Goal: Register for event/course

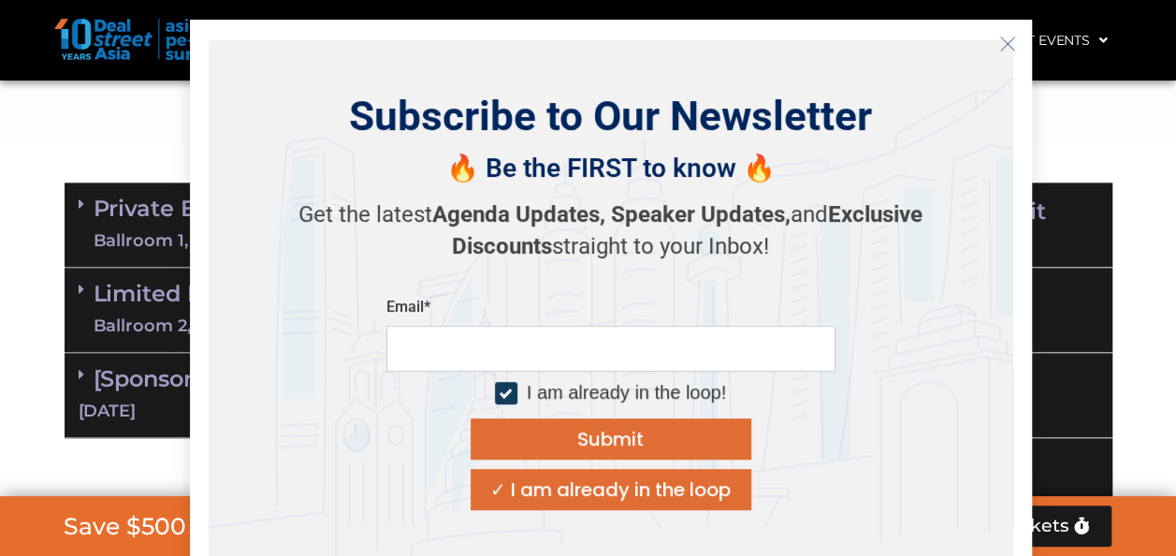
scroll to position [1118, 0]
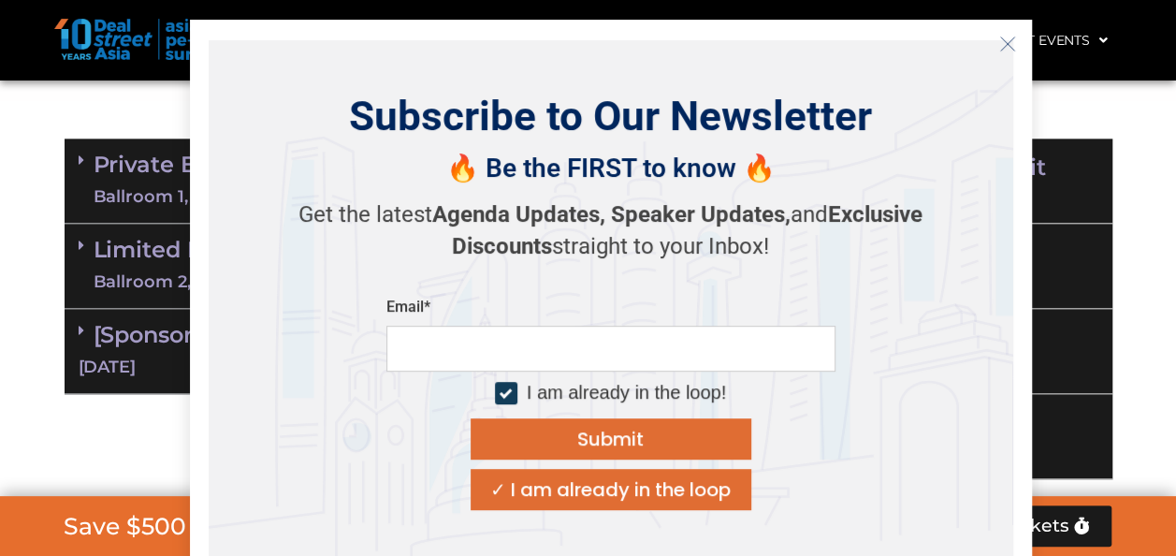
click at [1011, 37] on icon "Close" at bounding box center [1007, 44] width 17 height 17
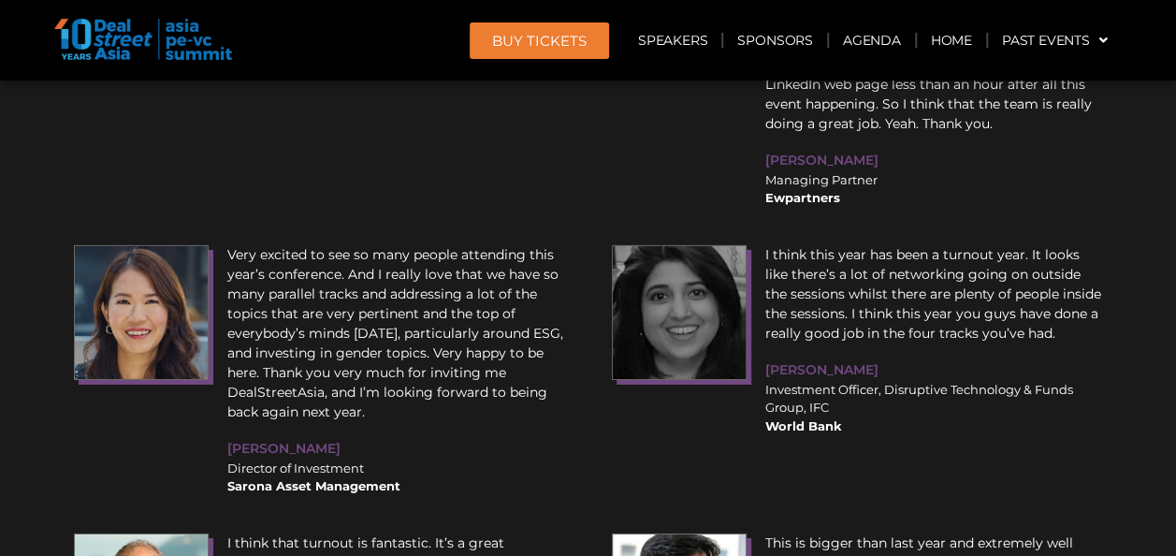
scroll to position [24385, 0]
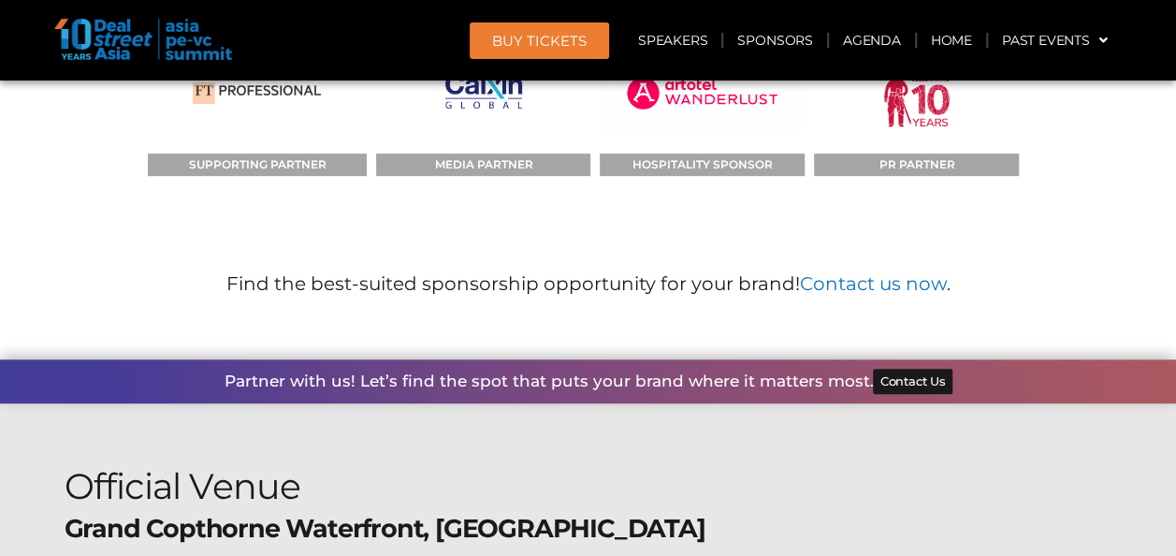
scroll to position [14541, 0]
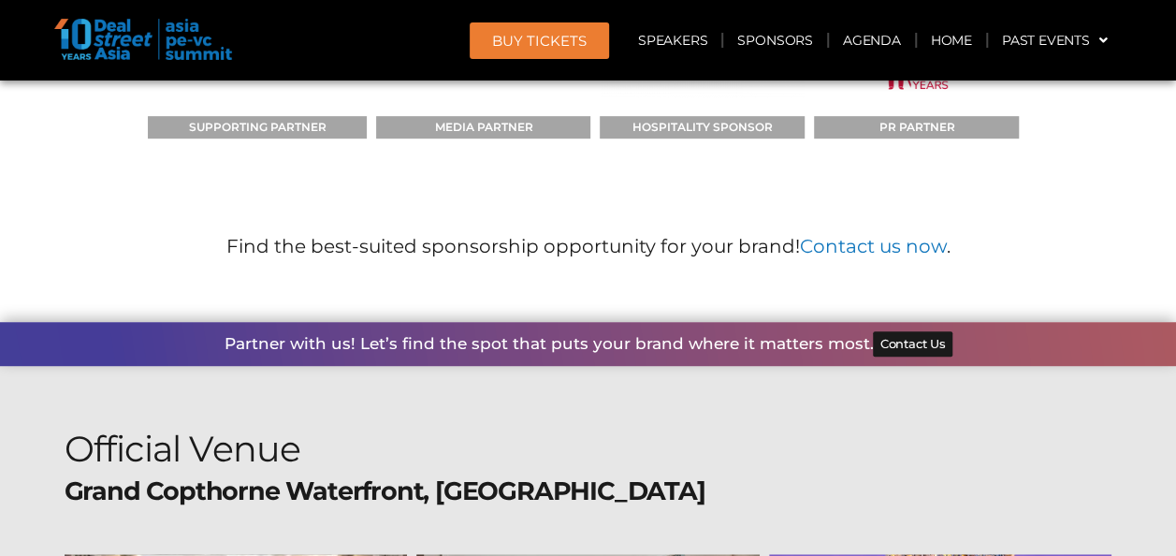
drag, startPoint x: 1180, startPoint y: 540, endPoint x: 842, endPoint y: 372, distance: 377.0
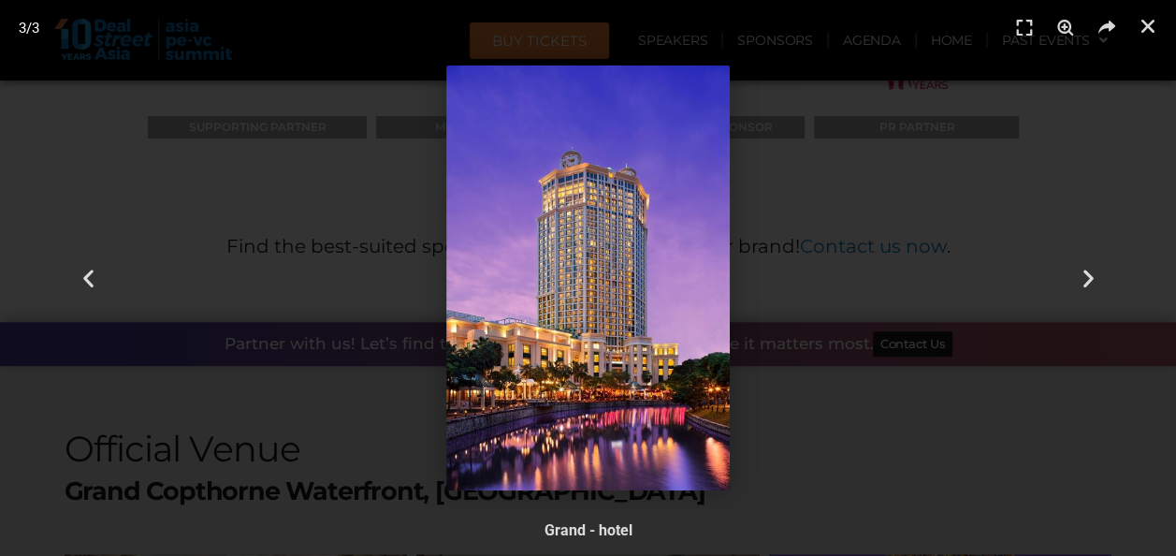
click at [969, 429] on div at bounding box center [587, 277] width 1045 height 425
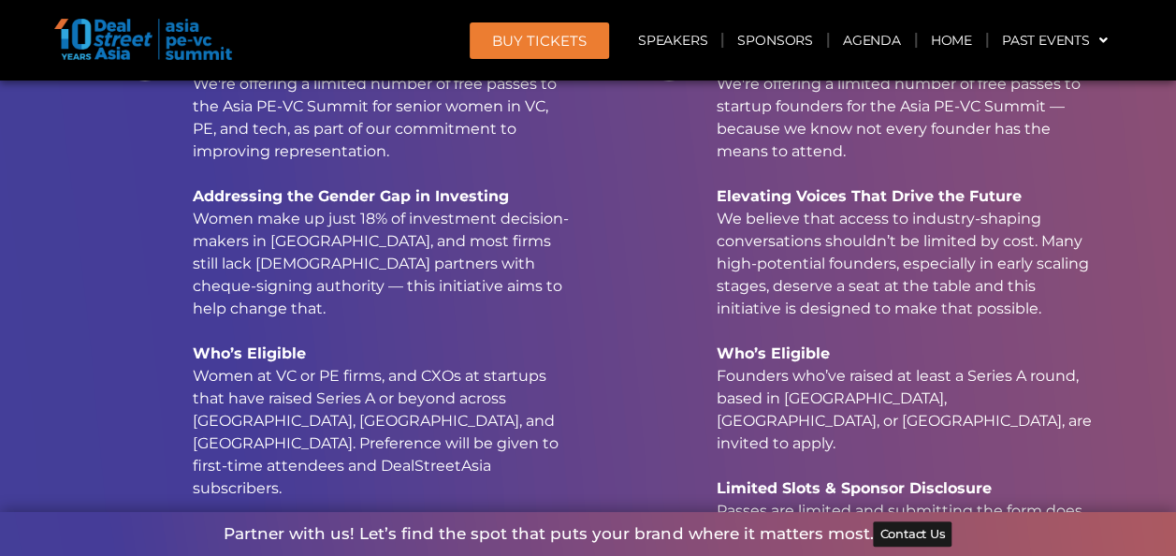
scroll to position [12596, 0]
